Goal: Task Accomplishment & Management: Complete application form

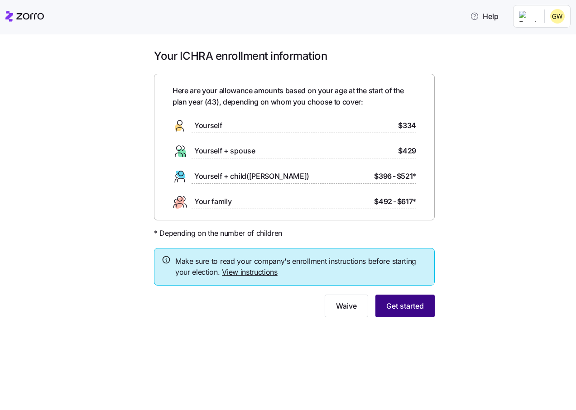
click at [390, 309] on span "Get started" at bounding box center [405, 306] width 38 height 11
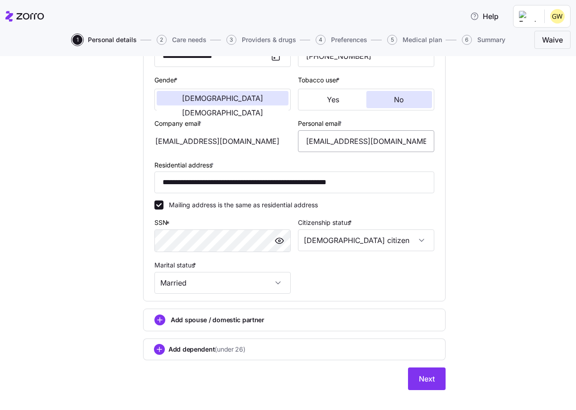
scroll to position [173, 0]
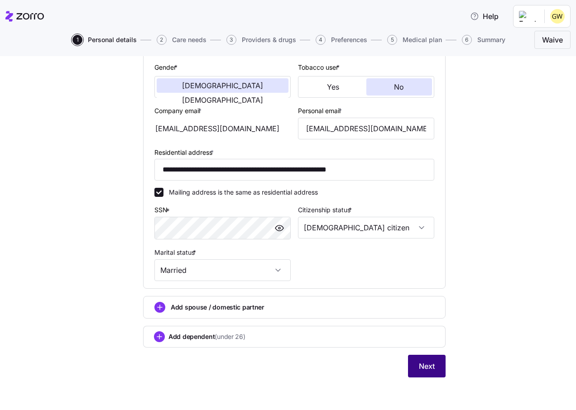
click at [432, 368] on button "Next" at bounding box center [427, 366] width 38 height 23
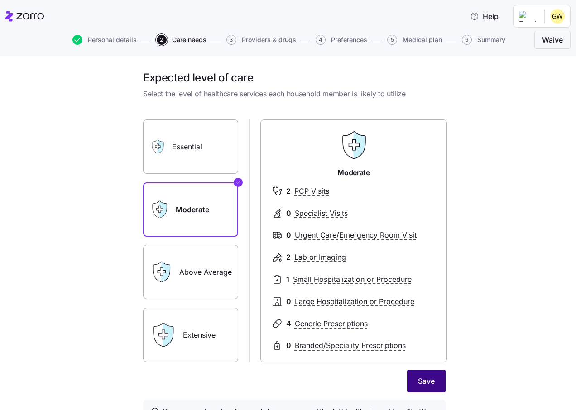
click at [427, 384] on span "Save" at bounding box center [426, 381] width 17 height 11
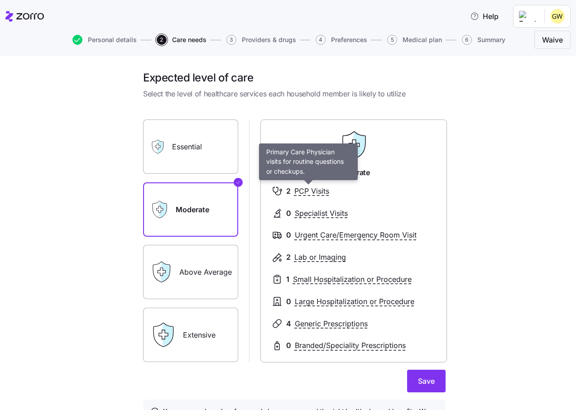
click at [302, 192] on span "PCP Visits" at bounding box center [311, 191] width 35 height 11
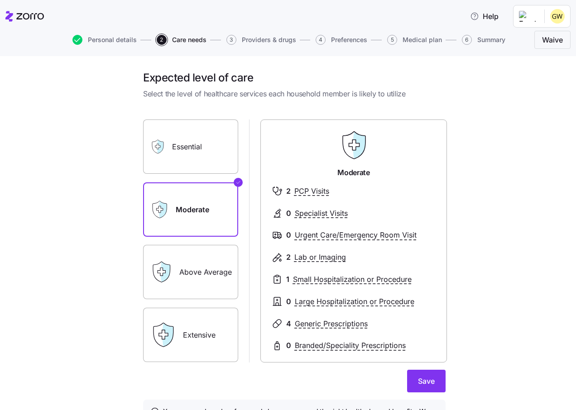
click at [303, 192] on span "PCP Visits" at bounding box center [311, 191] width 35 height 11
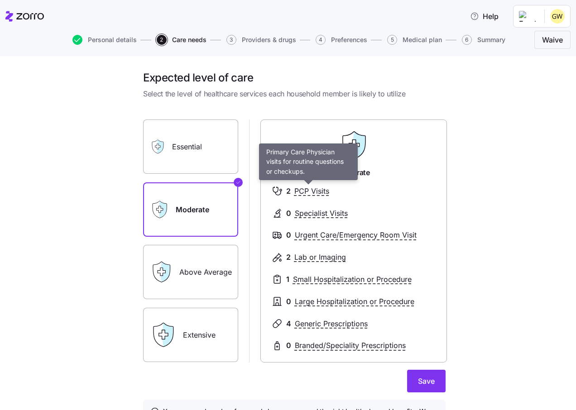
click at [303, 192] on span "PCP Visits" at bounding box center [311, 191] width 35 height 11
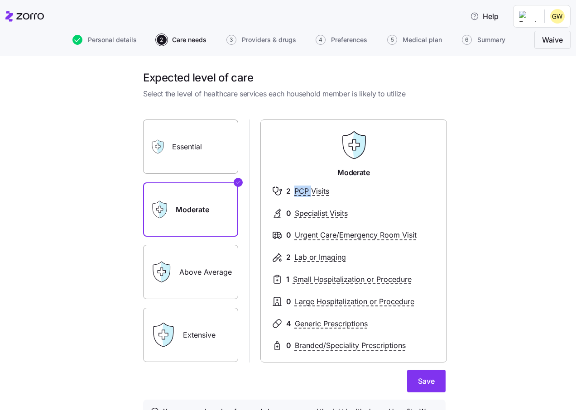
click at [303, 192] on span "PCP Visits" at bounding box center [311, 191] width 35 height 11
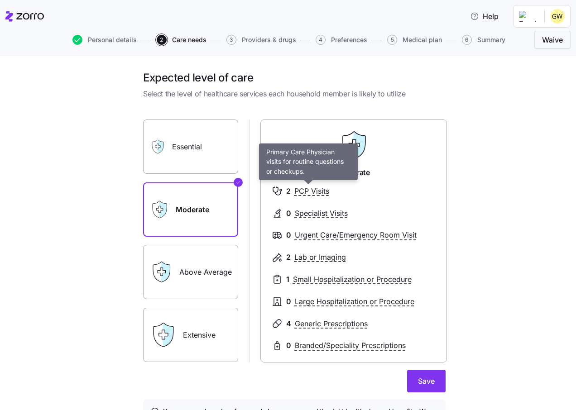
drag, startPoint x: 303, startPoint y: 192, endPoint x: 393, endPoint y: 187, distance: 90.7
click at [393, 187] on div "2 PCP Visits" at bounding box center [354, 191] width 164 height 11
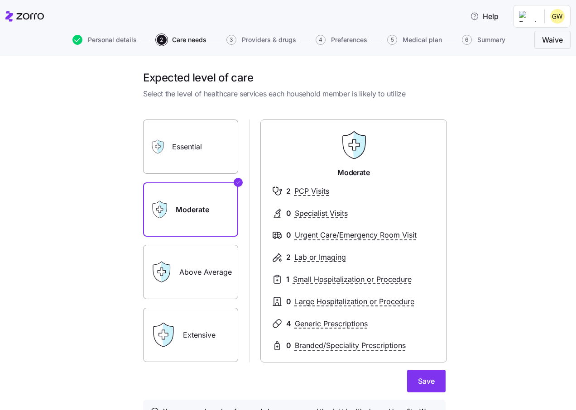
click at [166, 152] on div "Essential" at bounding box center [190, 147] width 95 height 54
click at [194, 206] on label "Moderate" at bounding box center [190, 210] width 95 height 54
click at [0, 0] on input "Moderate" at bounding box center [0, 0] width 0 height 0
click at [159, 213] on icon at bounding box center [163, 209] width 8 height 17
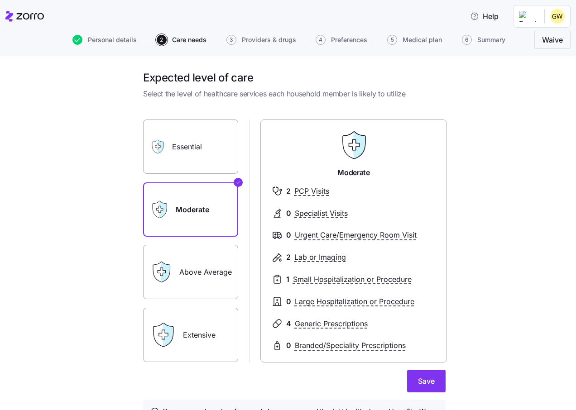
drag, startPoint x: 158, startPoint y: 213, endPoint x: 89, endPoint y: 203, distance: 69.2
click at [89, 203] on div "Expected level of care Select the level of healthcare services each household m…" at bounding box center [294, 262] width 538 height 382
click at [423, 381] on span "Save" at bounding box center [426, 381] width 17 height 11
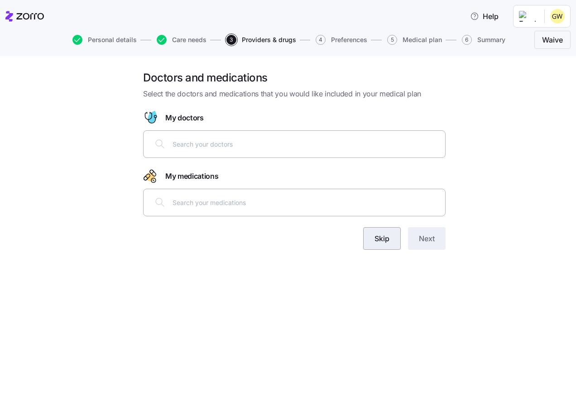
click at [375, 237] on span "Skip" at bounding box center [382, 238] width 15 height 11
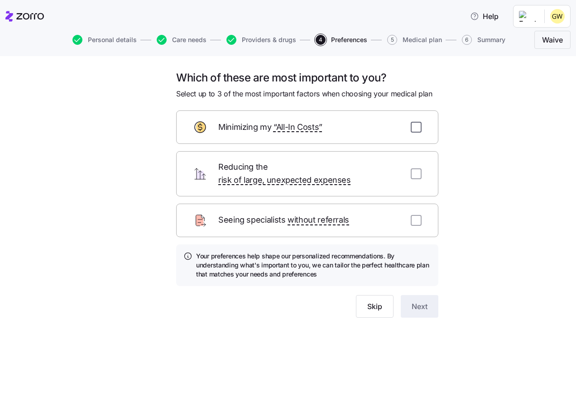
click at [414, 125] on input "checkbox" at bounding box center [416, 127] width 11 height 11
checkbox input "true"
click at [416, 169] on input "checkbox" at bounding box center [416, 173] width 11 height 11
checkbox input "true"
click at [413, 215] on input "checkbox" at bounding box center [416, 220] width 11 height 11
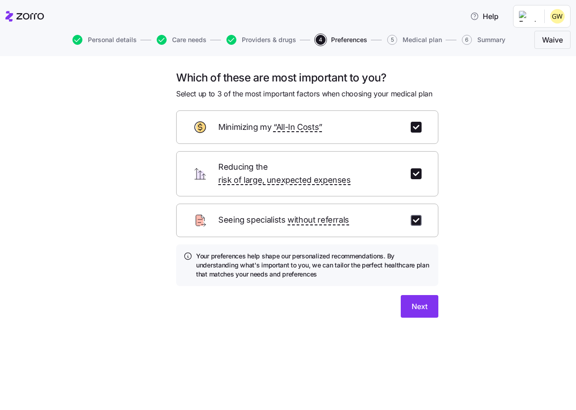
checkbox input "true"
click at [416, 301] on span "Next" at bounding box center [420, 306] width 16 height 11
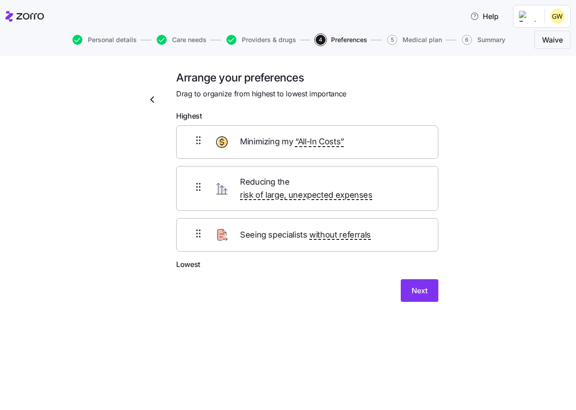
click at [313, 149] on div "Minimizing my “All-In Costs”" at bounding box center [307, 142] width 262 height 34
click at [201, 144] on icon at bounding box center [198, 140] width 11 height 11
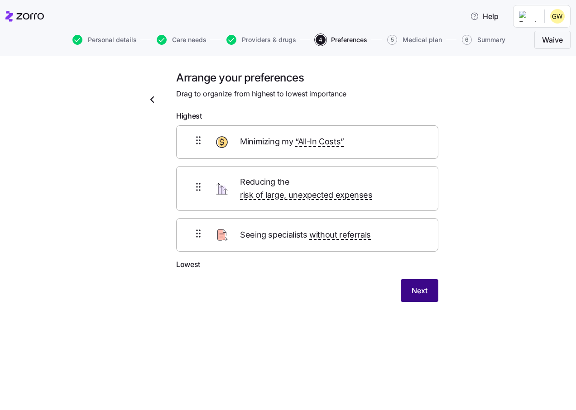
click at [410, 280] on button "Next" at bounding box center [420, 290] width 38 height 23
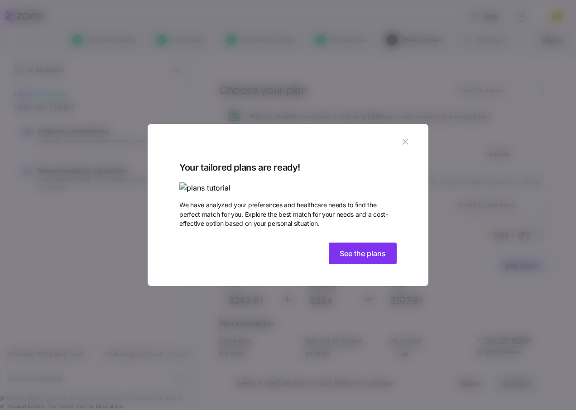
click at [237, 183] on img at bounding box center [287, 188] width 217 height 11
click at [365, 187] on img at bounding box center [287, 188] width 217 height 11
click at [350, 259] on span "See the plans" at bounding box center [363, 253] width 46 height 11
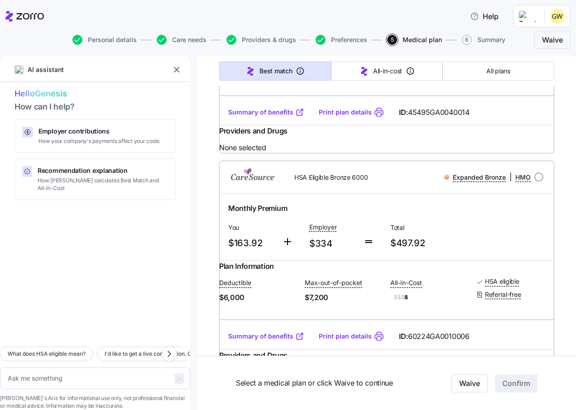
scroll to position [996, 0]
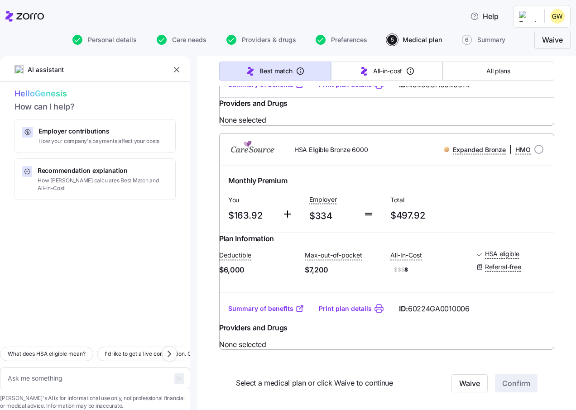
type textarea "x"
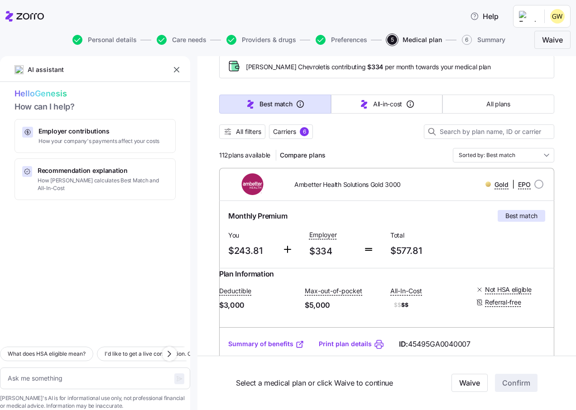
scroll to position [0, 0]
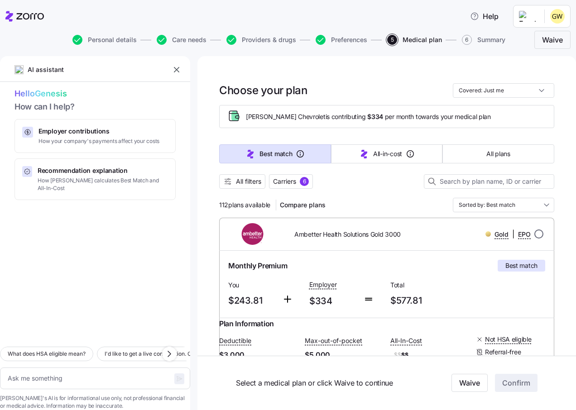
click at [534, 234] on input "radio" at bounding box center [538, 234] width 9 height 9
radio input "true"
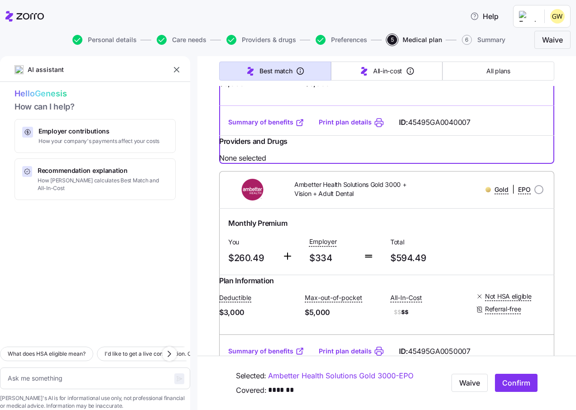
scroll to position [317, 0]
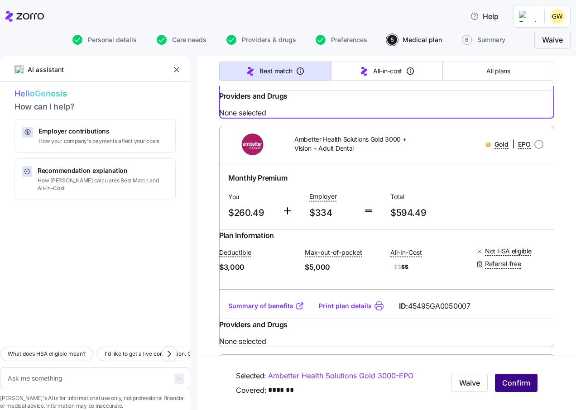
click at [521, 381] on span "Confirm" at bounding box center [516, 383] width 28 height 11
type textarea "x"
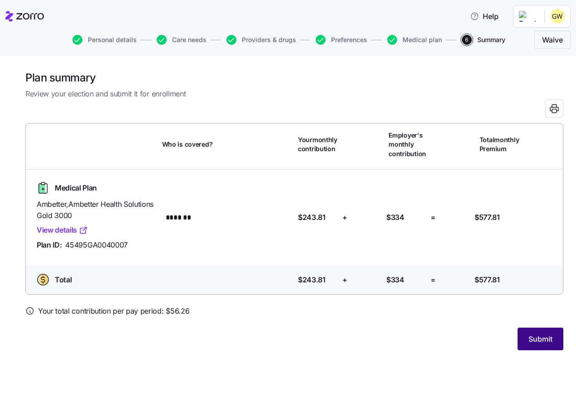
click at [528, 338] on button "Submit" at bounding box center [541, 339] width 46 height 23
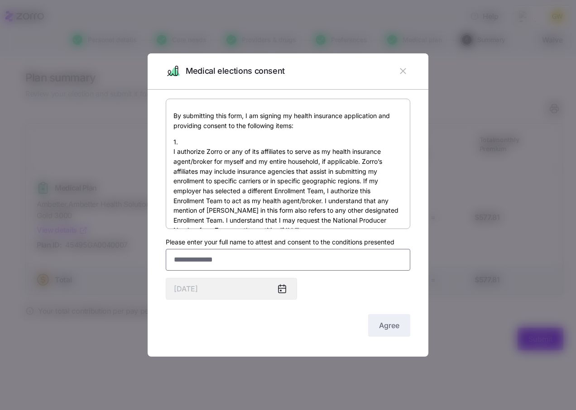
click at [188, 262] on input "Please enter your full name to attest and consent to the conditions presented" at bounding box center [288, 260] width 245 height 22
type input "*"
type input "**********"
click at [388, 327] on span "Agree" at bounding box center [389, 325] width 20 height 11
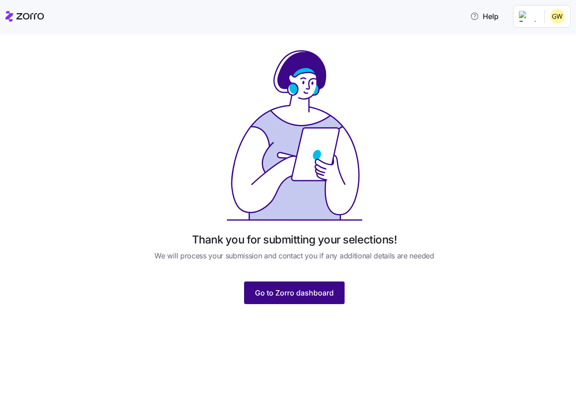
click at [294, 292] on span "Go to Zorro dashboard" at bounding box center [294, 293] width 79 height 11
